Goal: Task Accomplishment & Management: Use online tool/utility

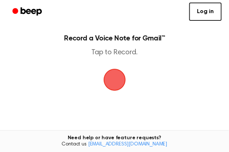
click at [112, 85] on span "button" at bounding box center [114, 79] width 20 height 20
click at [111, 88] on span "button" at bounding box center [114, 80] width 22 height 22
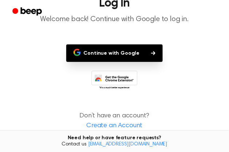
scroll to position [59, 0]
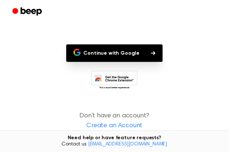
click at [119, 62] on button "Continue with Google" at bounding box center [114, 52] width 97 height 17
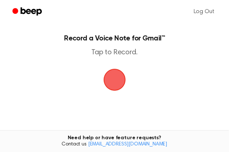
click at [116, 87] on span "button" at bounding box center [114, 79] width 25 height 25
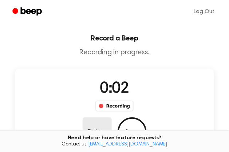
click at [112, 117] on button "Delete" at bounding box center [97, 131] width 29 height 29
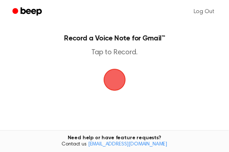
click at [112, 83] on span "button" at bounding box center [114, 80] width 22 height 22
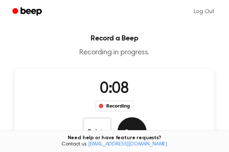
click at [147, 117] on button "Save" at bounding box center [131, 131] width 29 height 29
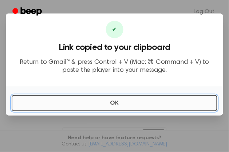
click at [191, 106] on button "OK" at bounding box center [114, 103] width 205 height 16
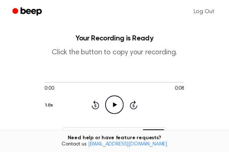
click at [105, 95] on icon "Play Audio" at bounding box center [114, 104] width 19 height 19
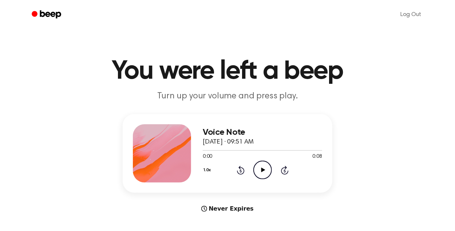
click at [259, 172] on icon "Play Audio" at bounding box center [262, 169] width 19 height 19
